Goal: Find specific page/section: Find specific page/section

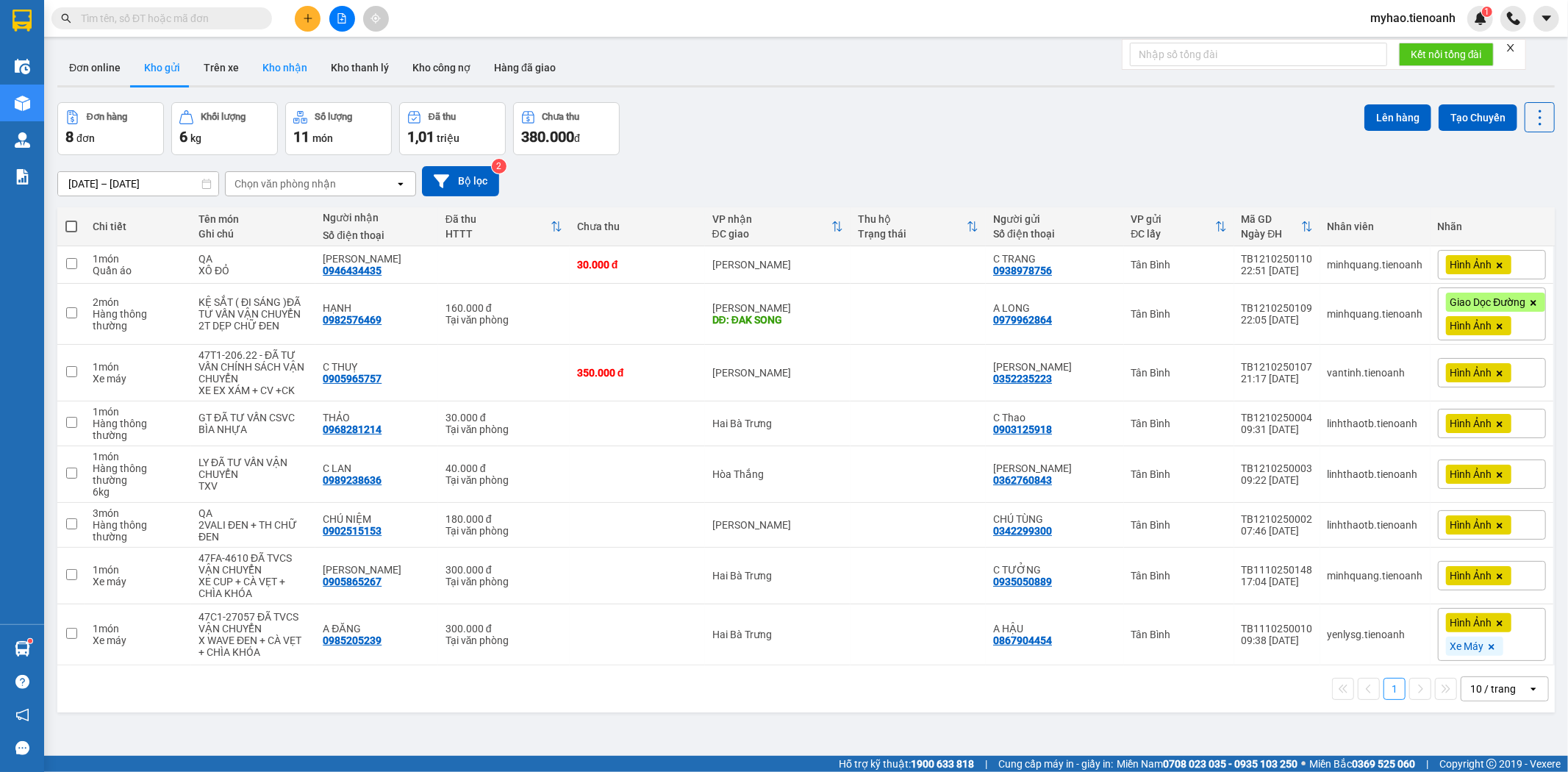
click at [273, 64] on button "Kho nhận" at bounding box center [285, 67] width 68 height 35
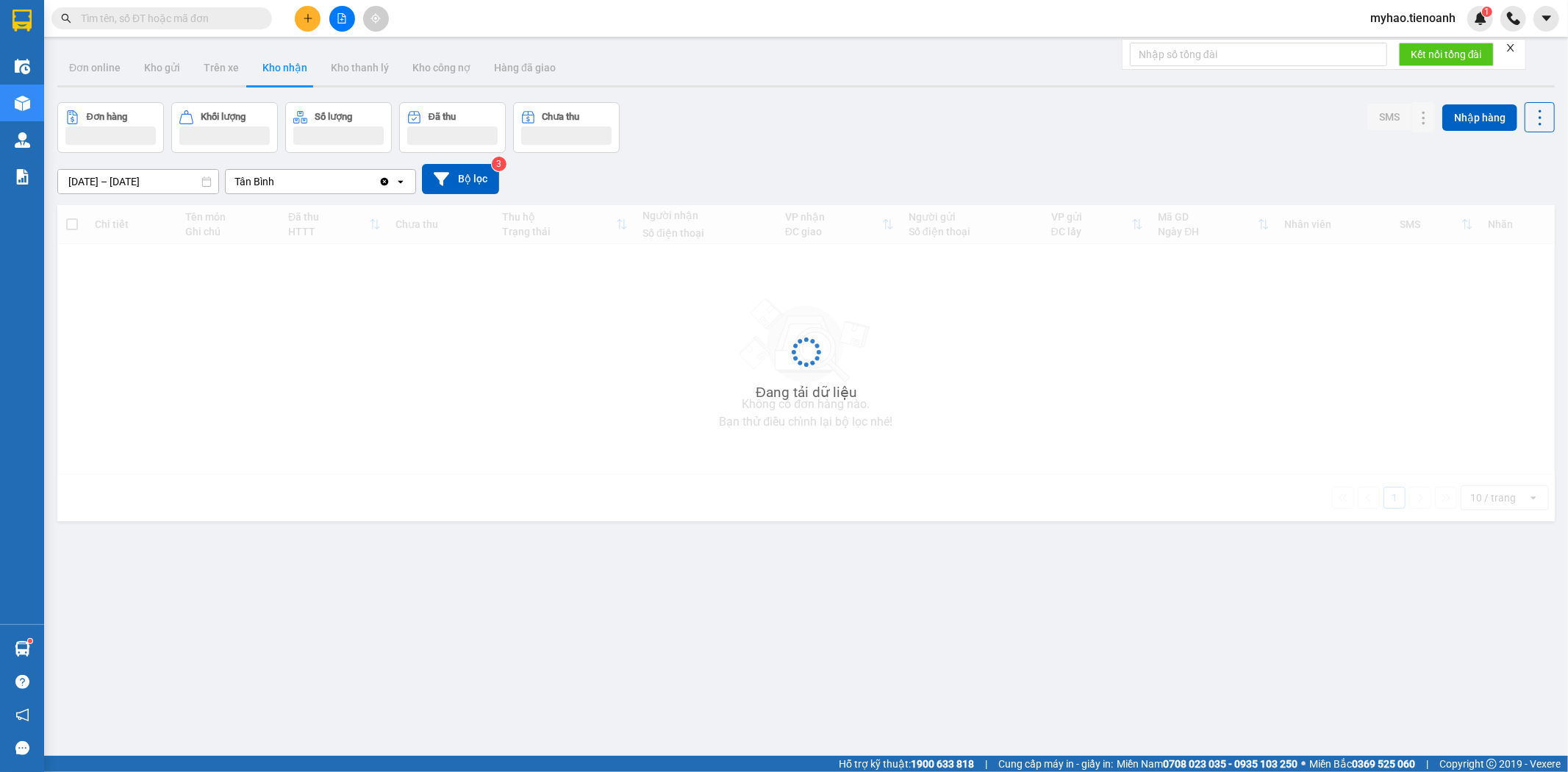
click at [314, 185] on div "Tân Bình" at bounding box center [302, 181] width 153 height 23
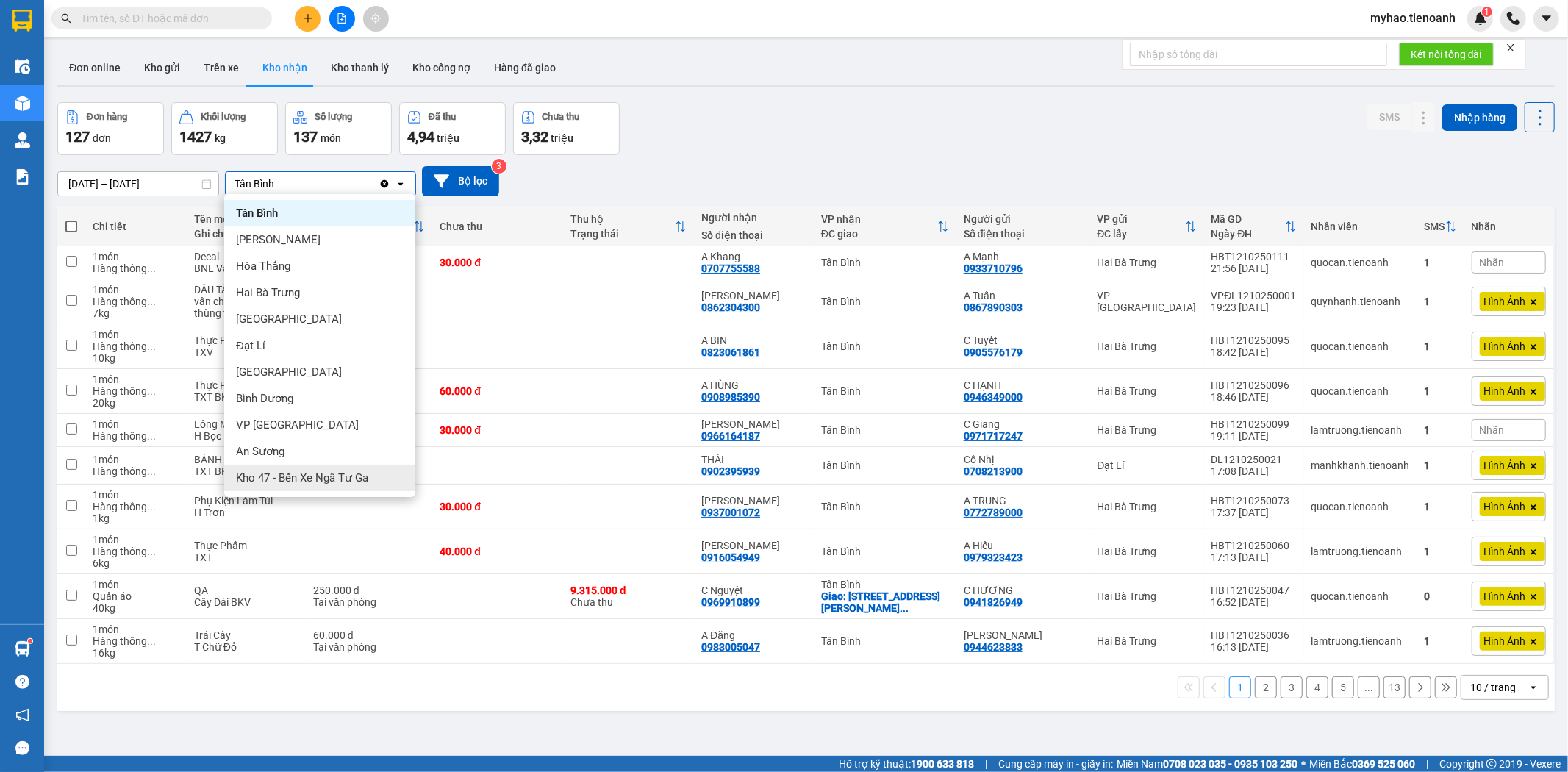
click at [292, 473] on span "Kho 47 - Bến Xe Ngã Tư Ga" at bounding box center [302, 477] width 132 height 15
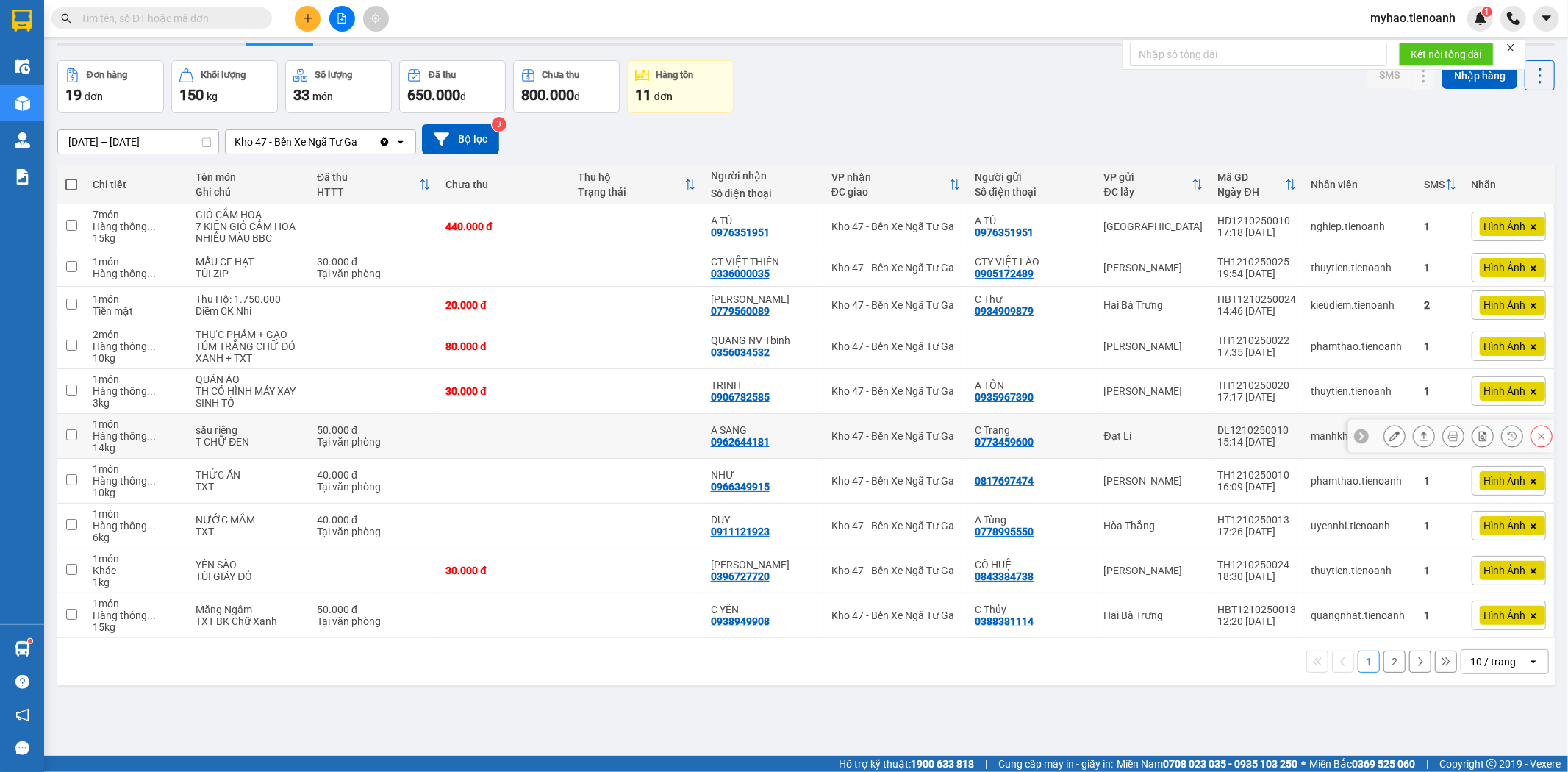
scroll to position [68, 0]
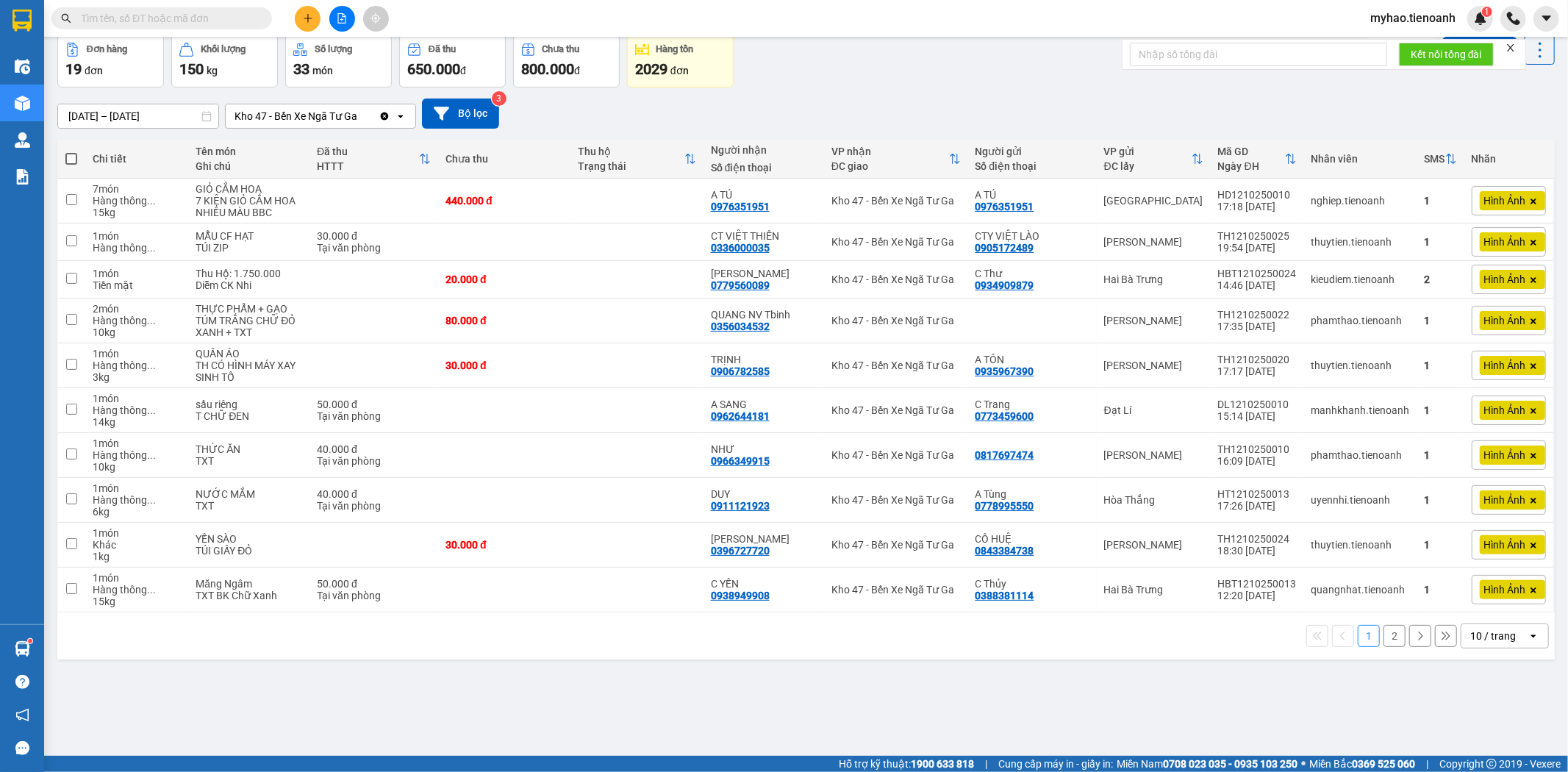
click at [1483, 642] on div "10 / trang" at bounding box center [1493, 635] width 46 height 15
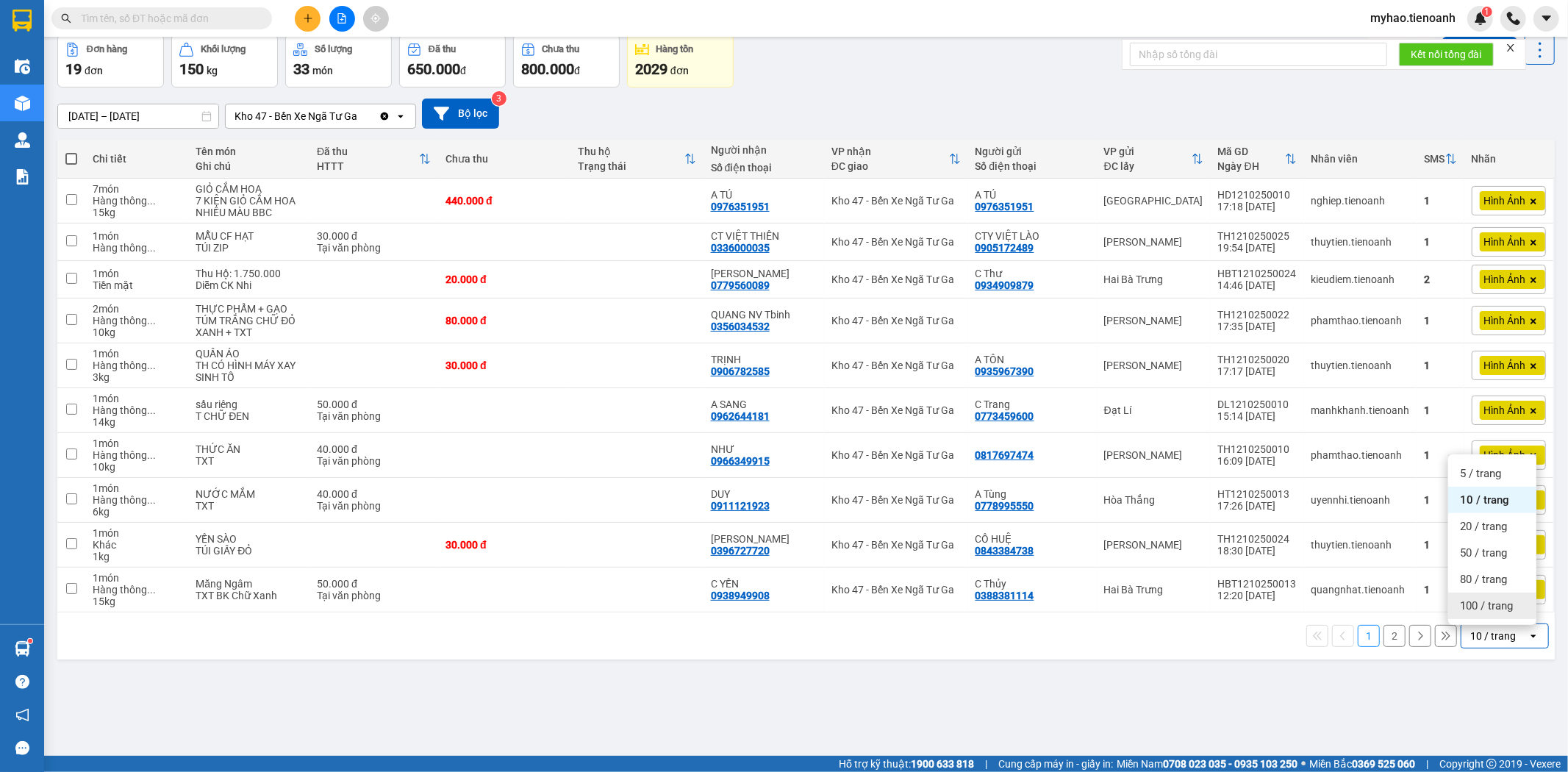
click at [1482, 606] on span "100 / trang" at bounding box center [1486, 605] width 53 height 15
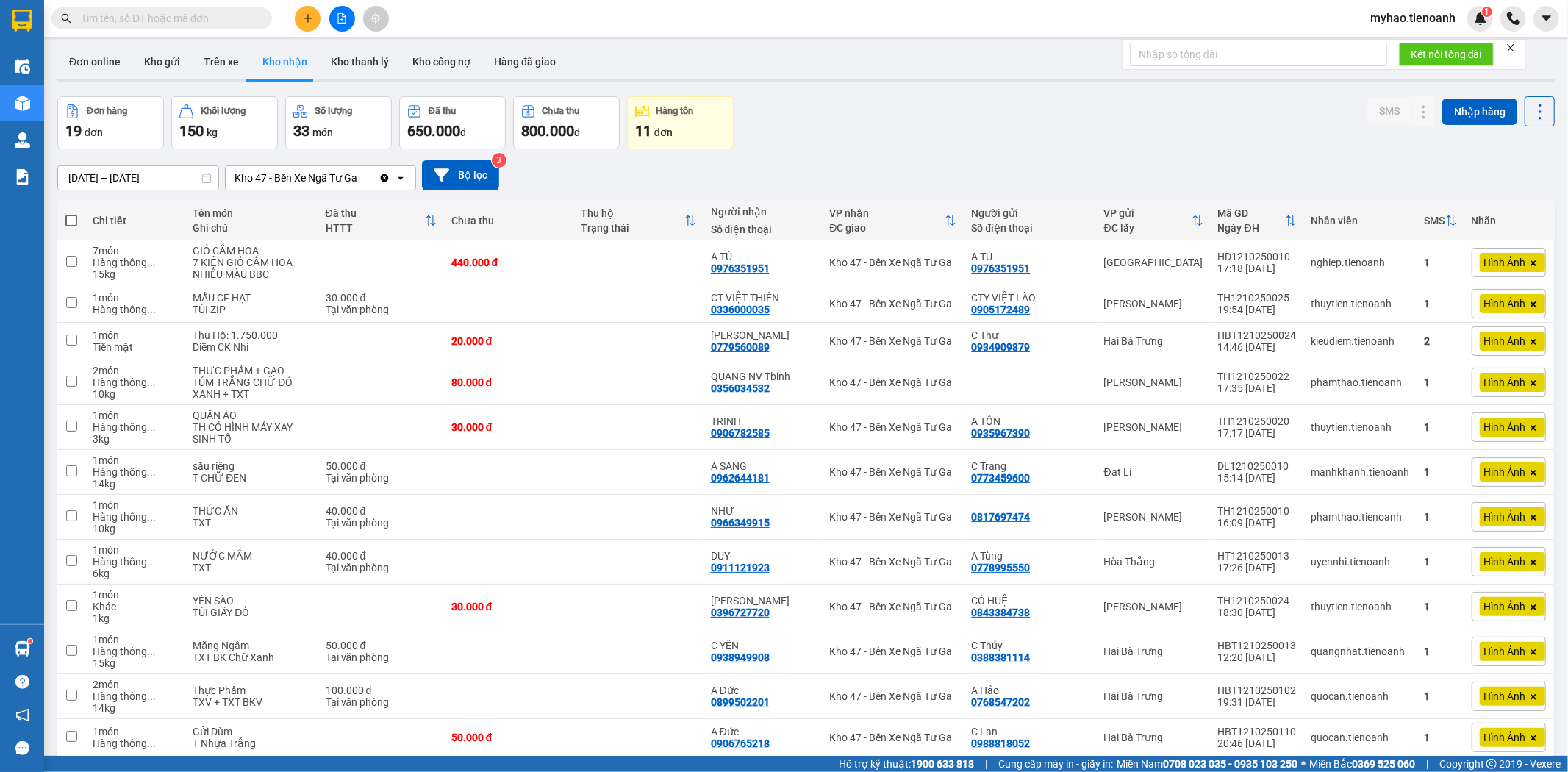
scroll to position [0, 0]
